Goal: Task Accomplishment & Management: Manage account settings

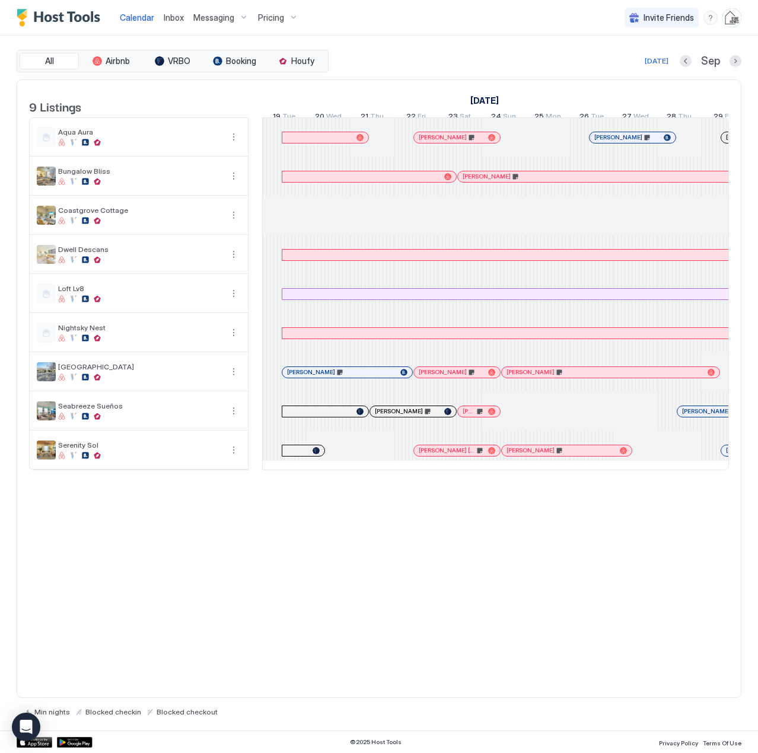
scroll to position [0, 557]
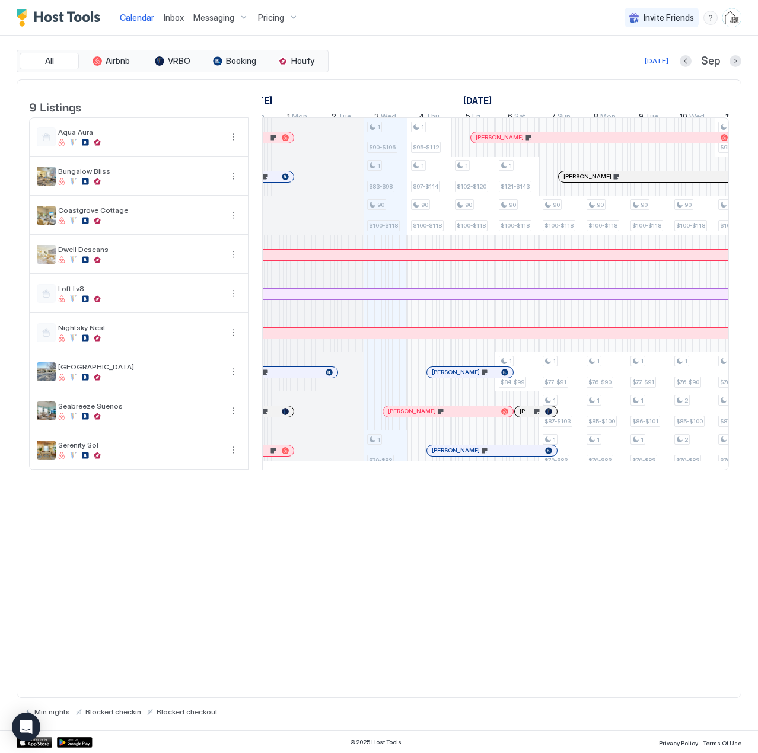
drag, startPoint x: 0, startPoint y: 0, endPoint x: 177, endPoint y: 16, distance: 178.0
click at [177, 16] on span "Inbox" at bounding box center [174, 17] width 20 height 10
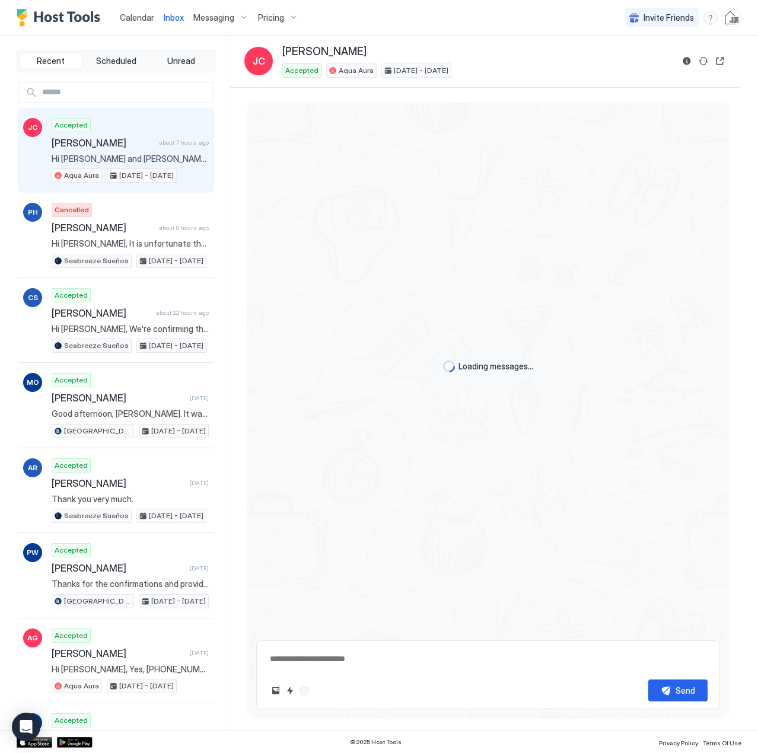
type textarea "*"
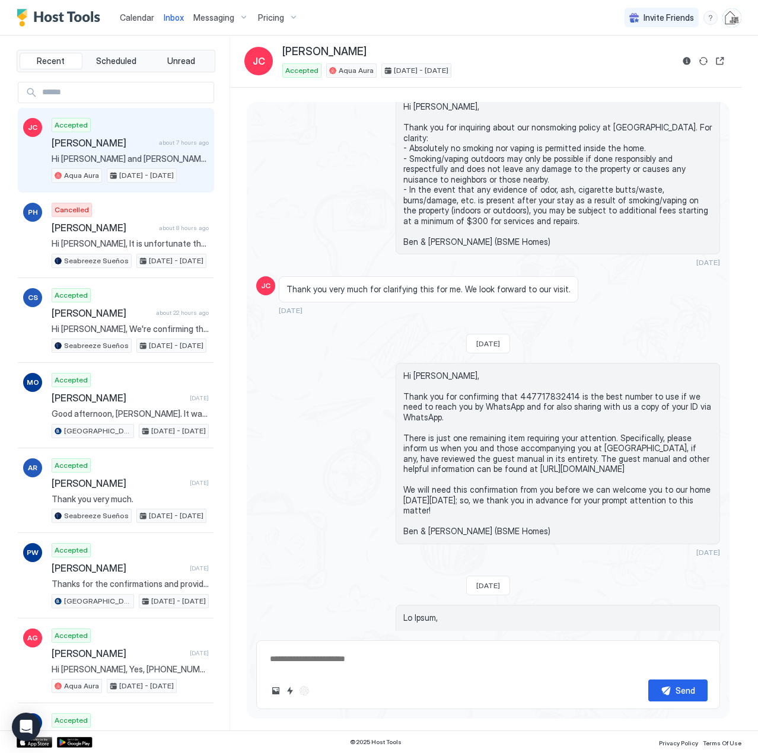
scroll to position [1283, 0]
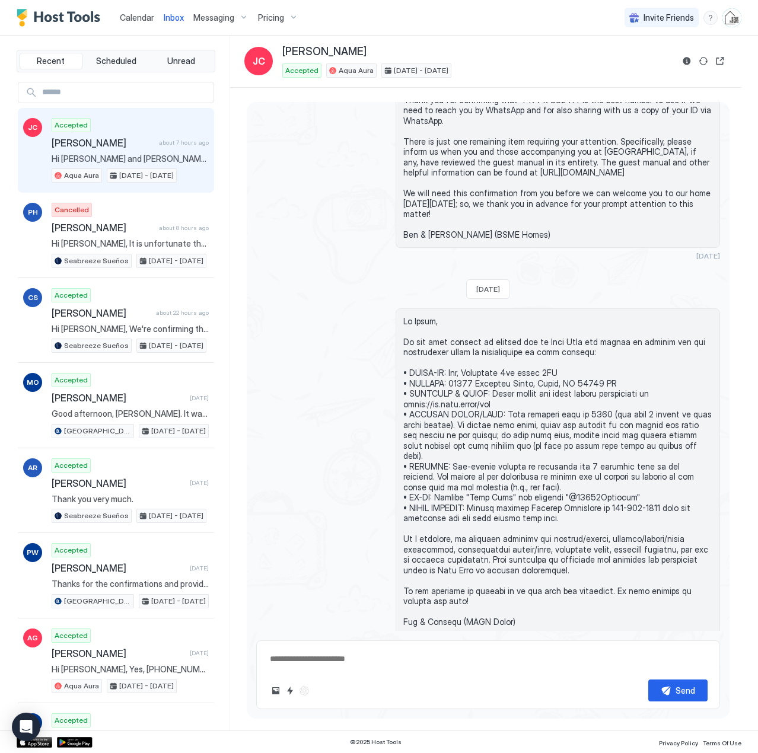
click at [159, 155] on span "Hi [PERSON_NAME] and [PERSON_NAME], my sister and I stayed in [GEOGRAPHIC_DATA]…" at bounding box center [130, 159] width 157 height 11
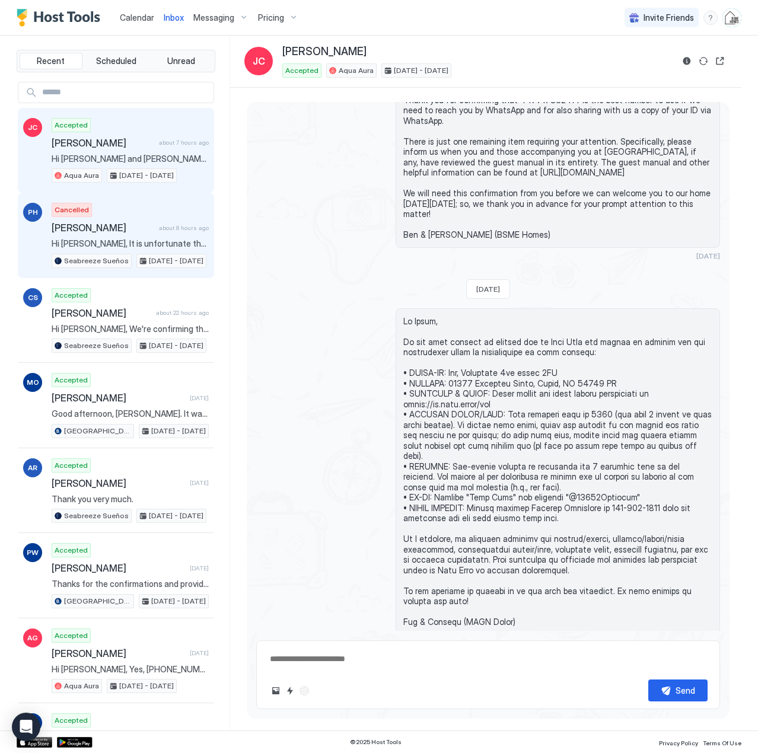
click at [148, 232] on span "[PERSON_NAME]" at bounding box center [103, 228] width 103 height 12
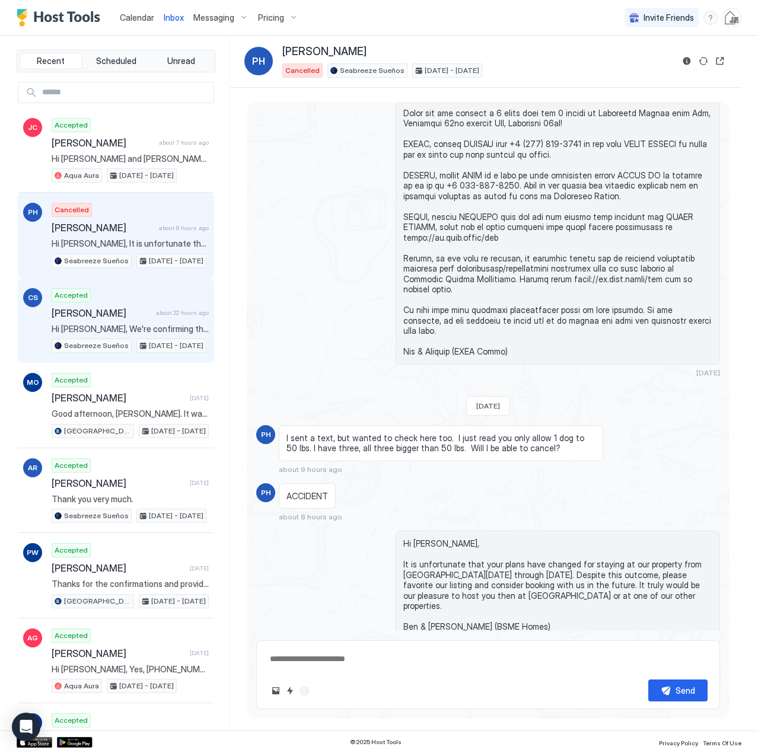
scroll to position [550, 0]
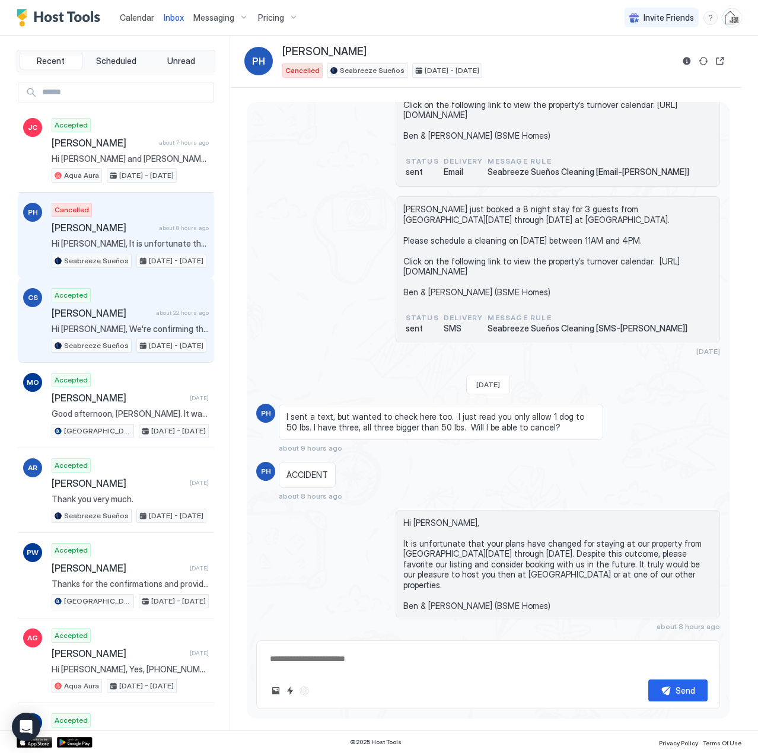
drag, startPoint x: 133, startPoint y: 320, endPoint x: 145, endPoint y: 257, distance: 63.8
click at [132, 316] on div "Accepted [PERSON_NAME] about 22 hours ago Hi [PERSON_NAME], We're confirming th…" at bounding box center [130, 320] width 157 height 65
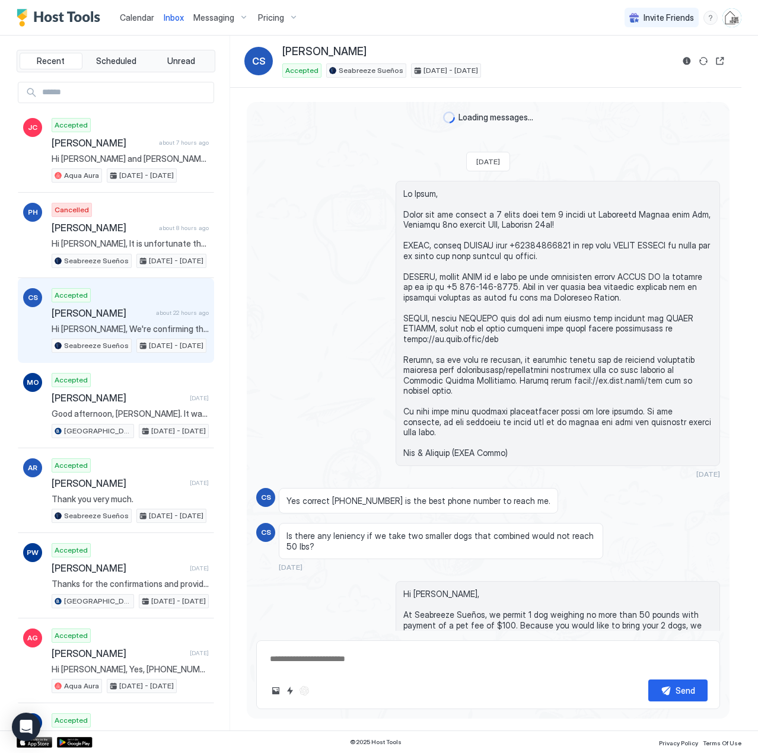
scroll to position [544, 0]
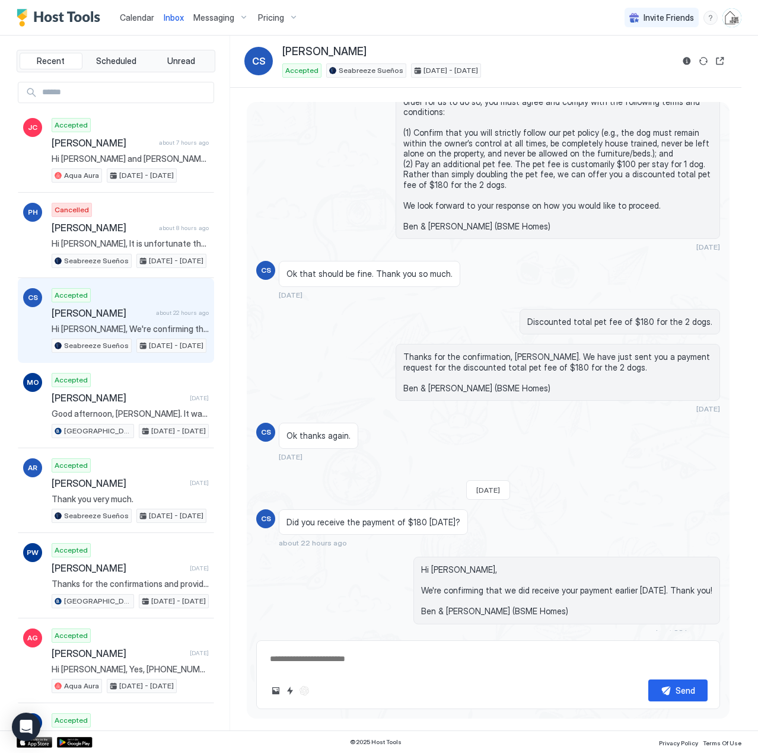
click at [143, 15] on span "Calendar" at bounding box center [137, 17] width 34 height 10
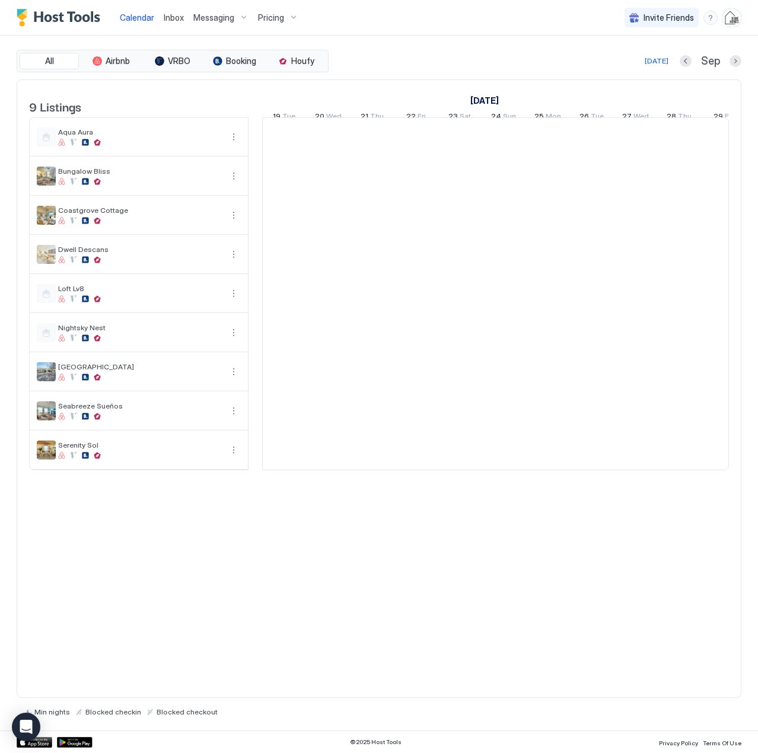
scroll to position [0, 659]
